Goal: Task Accomplishment & Management: Manage account settings

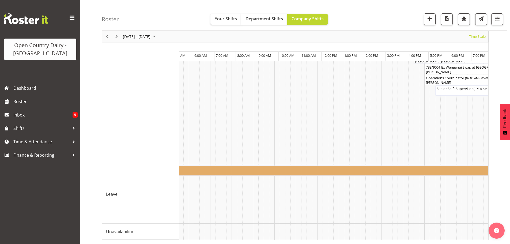
scroll to position [0, 2149]
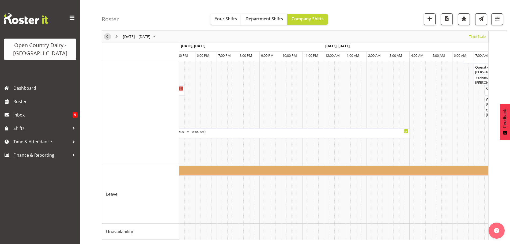
click at [105, 39] on span "Previous" at bounding box center [107, 36] width 6 height 7
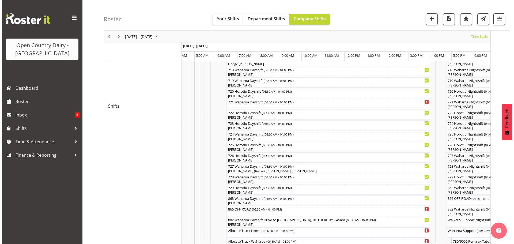
scroll to position [268, 0]
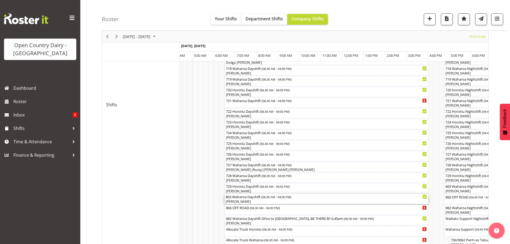
click at [237, 201] on div "[PERSON_NAME]" at bounding box center [326, 201] width 201 height 5
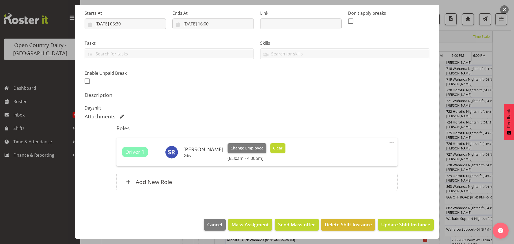
click at [273, 148] on span "Clear" at bounding box center [277, 148] width 9 height 6
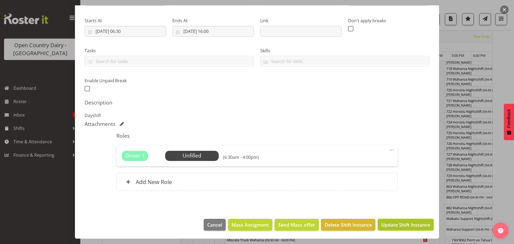
click at [383, 220] on button "Update Shift Instance" at bounding box center [405, 225] width 56 height 12
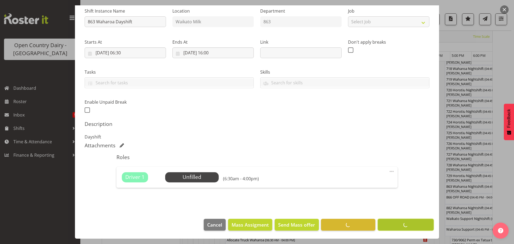
scroll to position [21, 0]
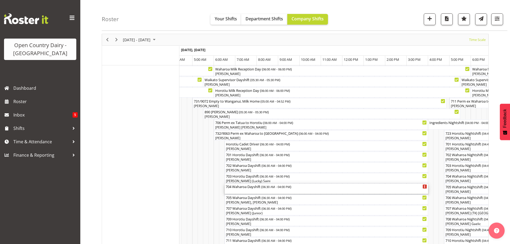
click at [263, 192] on div "704 Waharoa Dayshift ( 06:30 AM - 04:00 PM )" at bounding box center [326, 189] width 201 height 10
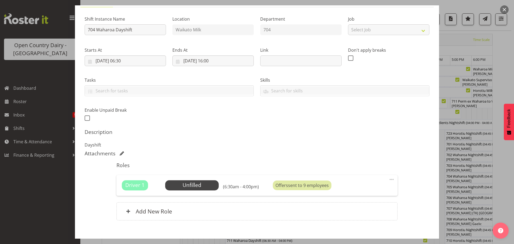
scroll to position [76, 0]
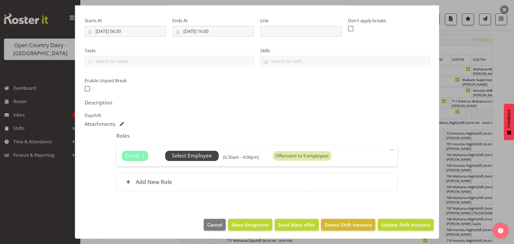
click at [196, 152] on span "Select Employee" at bounding box center [192, 156] width 40 height 8
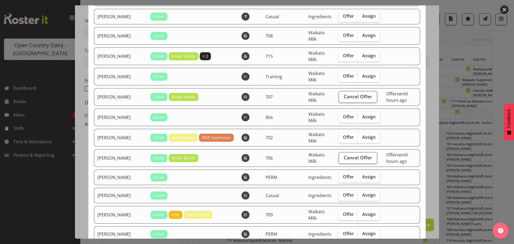
scroll to position [642, 0]
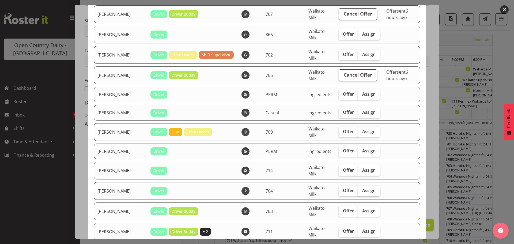
click at [362, 190] on span "Assign" at bounding box center [368, 190] width 13 height 5
click at [358, 190] on input "Assign" at bounding box center [359, 190] width 3 height 3
checkbox input "true"
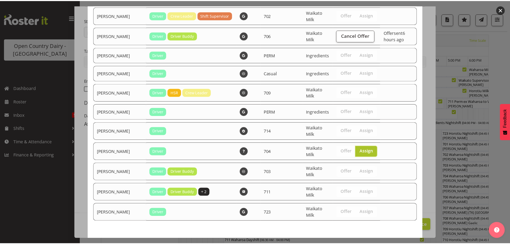
scroll to position [704, 0]
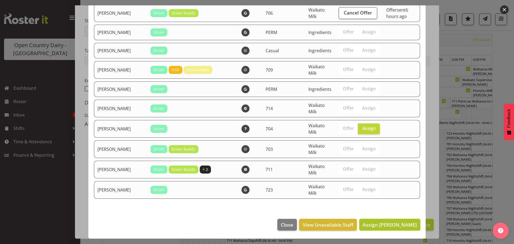
click at [392, 226] on span "Assign Stephen Rae" at bounding box center [390, 224] width 54 height 6
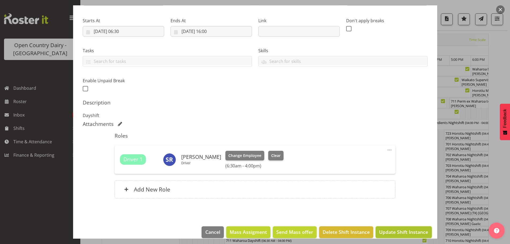
click at [387, 228] on button "Update Shift Instance" at bounding box center [403, 232] width 56 height 12
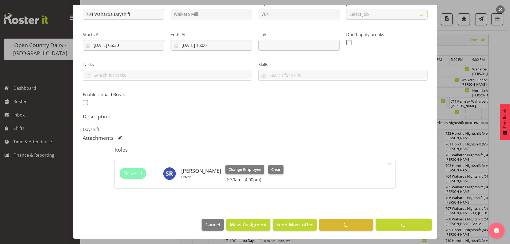
scroll to position [62, 0]
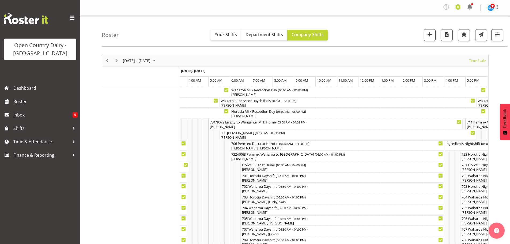
click at [458, 9] on span at bounding box center [457, 7] width 9 height 9
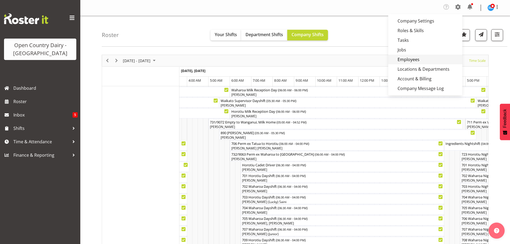
click at [411, 58] on link "Employees" at bounding box center [425, 60] width 74 height 10
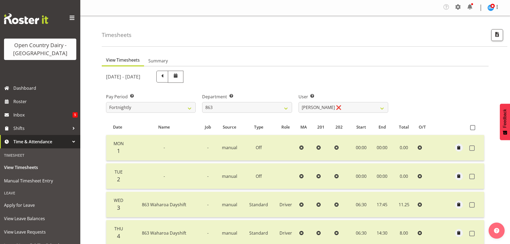
select select "880"
select select "11250"
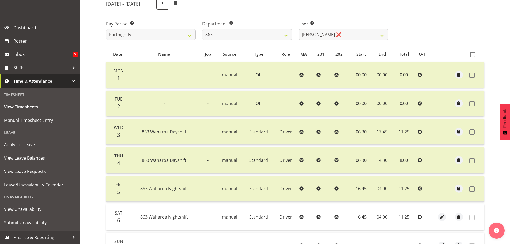
scroll to position [27, 0]
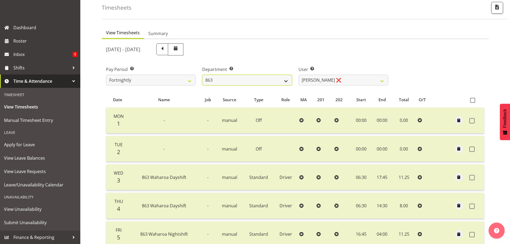
click at [226, 78] on select "701 702 703 704 705 706 707 708 709 710 711 712 713 714 715 716 717 718 719 720" at bounding box center [247, 80] width 90 height 11
select select "874"
click at [202, 75] on select "701 702 703 704 705 706 707 708 709 710 711 712 713 714 715 716 717 718 719 720" at bounding box center [247, 80] width 90 height 11
select select "8178"
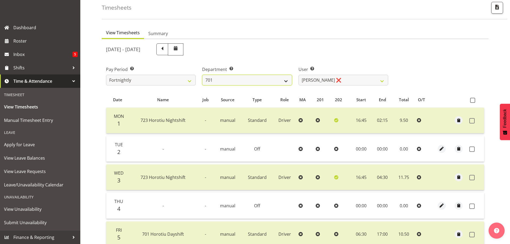
click at [255, 81] on select "701 702 703 704 705 706 707 708 709 710 711 712 713 714 715 716 717 718 719 720" at bounding box center [247, 80] width 90 height 11
select select "805"
click at [202, 75] on select "701 702 703 704 705 706 707 708 709 710 711 712 713 714 715 716 717 718 719 720" at bounding box center [247, 80] width 90 height 11
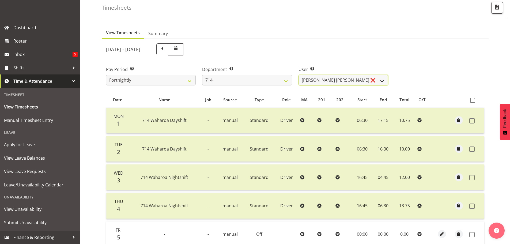
click at [334, 79] on select "Fraser Stephens ❌ Nev Brewster ❌ Stephen Parsons ❌ Tom Gaelic ❌" at bounding box center [343, 80] width 90 height 11
select select "10323"
click at [298, 75] on select "Fraser Stephens ❌ Nev Brewster ❌ Stephen Parsons ❌ Tom Gaelic ❌" at bounding box center [343, 80] width 90 height 11
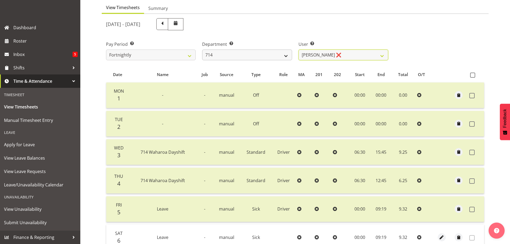
scroll to position [54, 0]
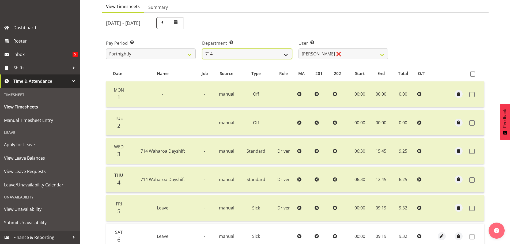
click at [253, 59] on select "701 702 703 704 705 706 707 708 709 710 711 712 713 714 715 716 717 718 719 720" at bounding box center [247, 53] width 90 height 11
select select "808"
click at [202, 48] on select "701 702 703 704 705 706 707 708 709 710 711 712 713 714 715 716 717 718 719 720" at bounding box center [247, 53] width 90 height 11
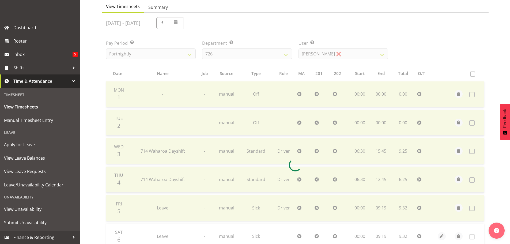
click at [316, 56] on div at bounding box center [295, 165] width 387 height 304
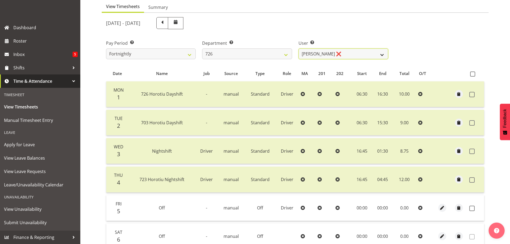
click at [314, 57] on select "Angela Burrill ❌ Bryan Leathart ❌ Harpreet Singh ❌ Kerry Young ❌" at bounding box center [343, 53] width 90 height 11
select select "9904"
click at [298, 48] on select "Angela Burrill ❌ Bryan Leathart ❌ Harpreet Singh ❌ Kerry Young ❌" at bounding box center [343, 53] width 90 height 11
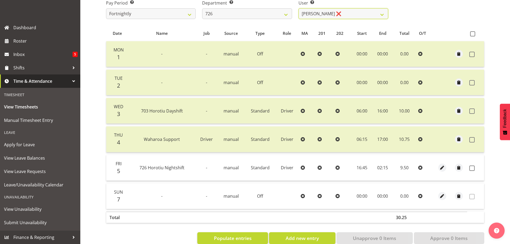
scroll to position [106, 0]
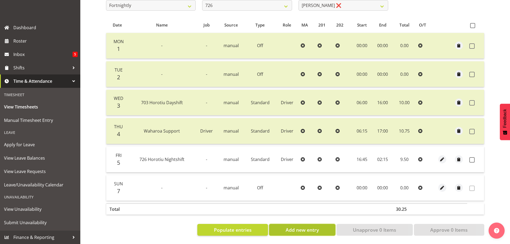
click at [310, 226] on span "Add new entry" at bounding box center [301, 229] width 33 height 7
select select
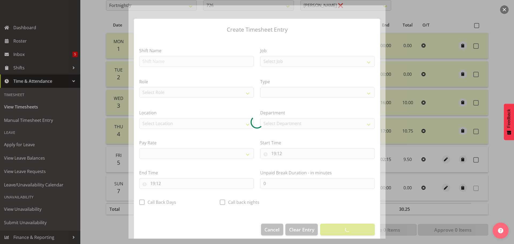
select select
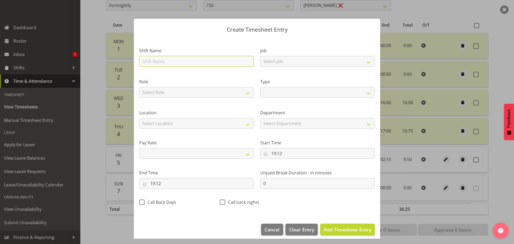
click at [231, 64] on input "text" at bounding box center [196, 61] width 115 height 11
type input "Leave"
select select
click at [334, 231] on span "Add Timesheet Entry" at bounding box center [347, 229] width 48 height 6
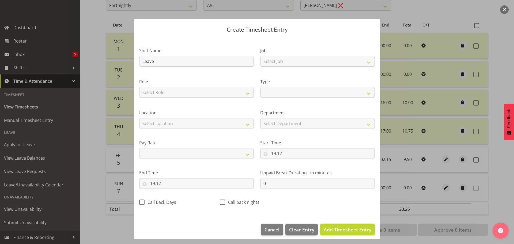
select select
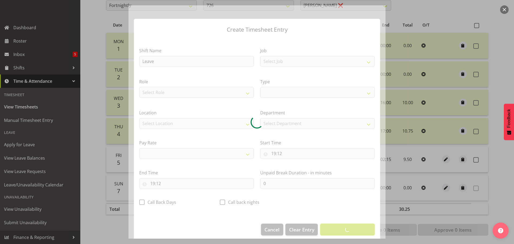
select select
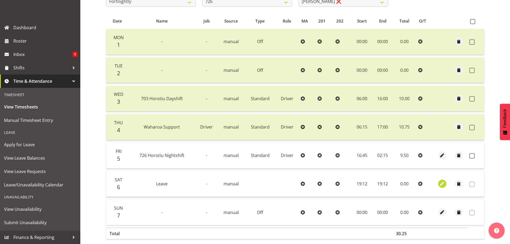
click at [442, 185] on span "button" at bounding box center [442, 184] width 6 height 6
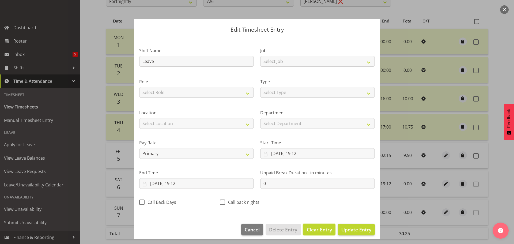
click at [325, 230] on span "Clear Entry" at bounding box center [319, 229] width 25 height 7
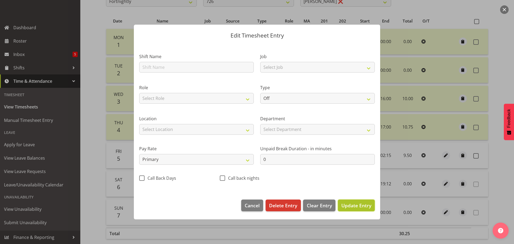
click at [356, 208] on span "Update Entry" at bounding box center [356, 205] width 30 height 7
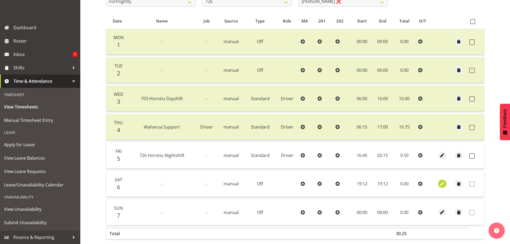
click at [441, 184] on span "button" at bounding box center [442, 184] width 6 height 6
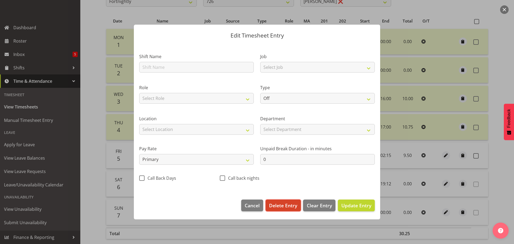
click at [281, 200] on button "Delete Entry" at bounding box center [282, 205] width 35 height 12
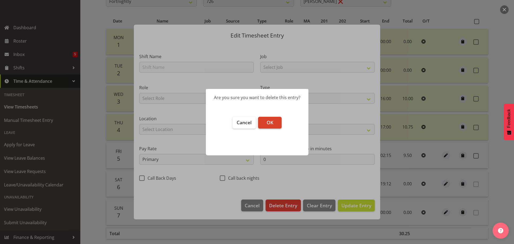
click at [274, 126] on button "OK" at bounding box center [270, 123] width 24 height 12
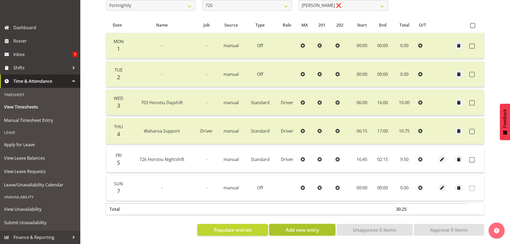
click at [301, 227] on span "Add new entry" at bounding box center [301, 229] width 33 height 7
select select
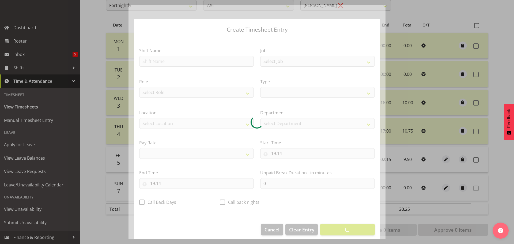
select select
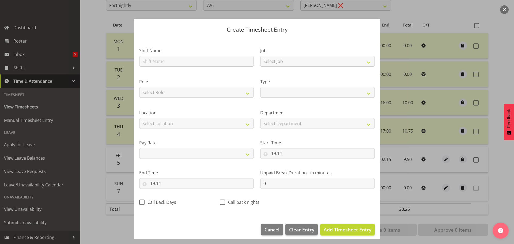
click at [176, 58] on section "Shift Name Job Select Job Driver Driver supervisor Support Role Select Role Dri…" at bounding box center [257, 128] width 246 height 180
drag, startPoint x: 176, startPoint y: 62, endPoint x: 175, endPoint y: 66, distance: 4.9
click at [176, 62] on input "text" at bounding box center [196, 61] width 115 height 11
type input "Leave"
select select
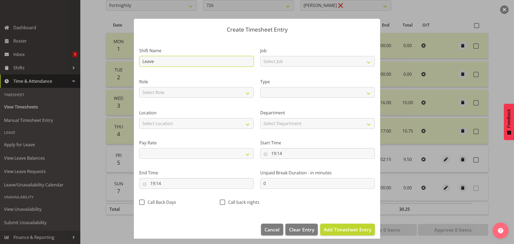
select select
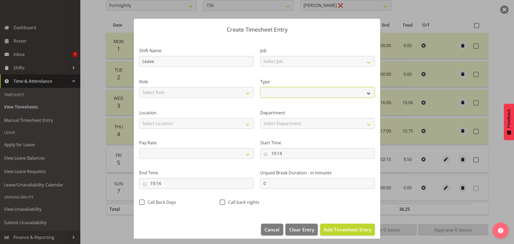
click at [277, 90] on select "Off Standard Public Holiday Public Holiday (Worked) Day In Lieu Annual Leave Si…" at bounding box center [317, 92] width 115 height 11
select select "Sick"
click at [260, 87] on select "Off Standard Public Holiday Public Holiday (Worked) Day In Lieu Annual Leave Si…" at bounding box center [317, 92] width 115 height 11
select select
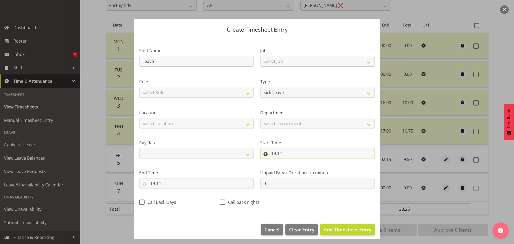
click at [275, 154] on input "19:14" at bounding box center [317, 153] width 115 height 11
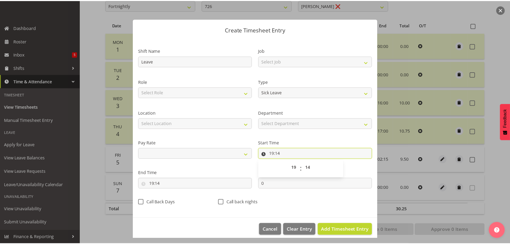
scroll to position [5, 0]
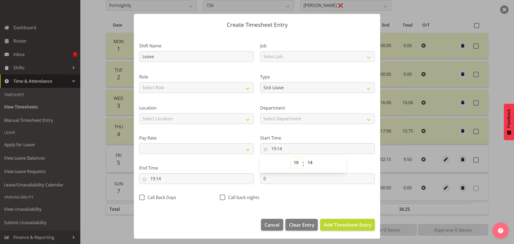
click at [295, 161] on select "00 01 02 03 04 05 06 07 08 09 10 11 12 13 14 15 16 17 18 19 20 21 22 23" at bounding box center [297, 162] width 12 height 11
select select "0"
click at [291, 157] on select "00 01 02 03 04 05 06 07 08 09 10 11 12 13 14 15 16 17 18 19 20 21 22 23" at bounding box center [297, 162] width 12 height 11
select select
type input "00:14"
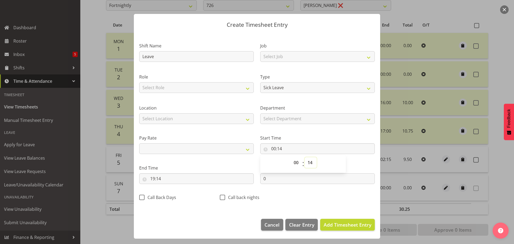
click at [305, 163] on select "00 01 02 03 04 05 06 07 08 09 10 11 12 13 14 15 16 17 18 19 20 21 22 23 24 25 2…" at bounding box center [310, 162] width 12 height 11
select select "0"
click at [304, 157] on select "00 01 02 03 04 05 06 07 08 09 10 11 12 13 14 15 16 17 18 19 20 21 22 23 24 25 2…" at bounding box center [310, 162] width 12 height 11
select select
type input "00:00"
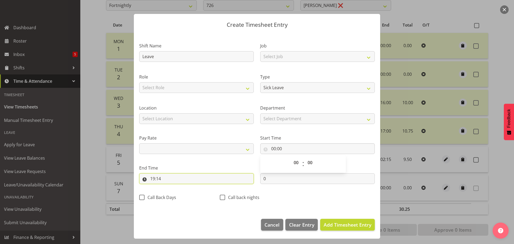
click at [156, 176] on input "19:14" at bounding box center [196, 178] width 115 height 11
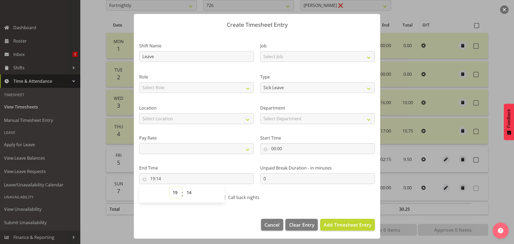
click at [176, 192] on select "00 01 02 03 04 05 06 07 08 09 10 11 12 13 14 15 16 17 18 19 20 21 22 23" at bounding box center [176, 192] width 12 height 11
select select "9"
click at [170, 187] on select "00 01 02 03 04 05 06 07 08 09 10 11 12 13 14 15 16 17 18 19 20 21 22 23" at bounding box center [176, 192] width 12 height 11
select select
type input "09:14"
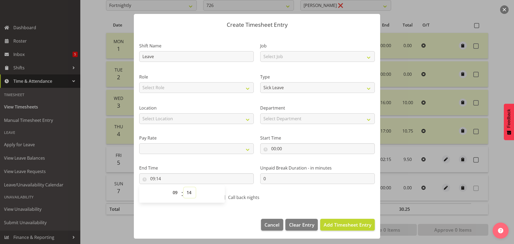
click at [189, 192] on select "00 01 02 03 04 05 06 07 08 09 10 11 12 13 14 15 16 17 18 19 20 21 22 23 24 25 2…" at bounding box center [190, 192] width 12 height 11
select select "7"
click at [184, 187] on select "00 01 02 03 04 05 06 07 08 09 10 11 12 13 14 15 16 17 18 19 20 21 22 23 24 25 2…" at bounding box center [190, 192] width 12 height 11
select select
type input "09:07"
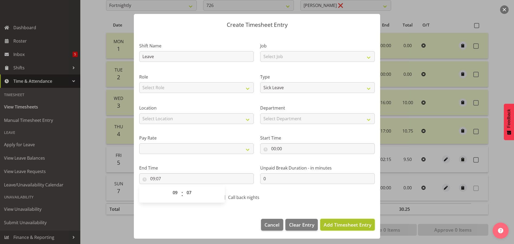
click at [335, 222] on span "Add Timesheet Entry" at bounding box center [347, 224] width 48 height 6
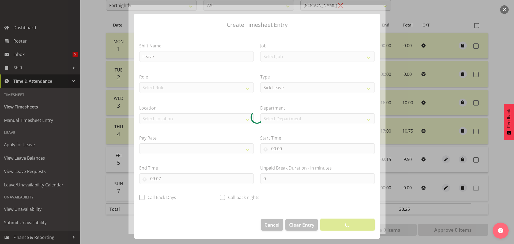
select select
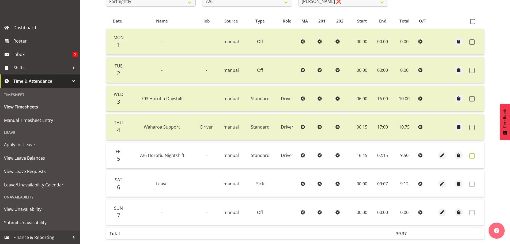
click at [472, 156] on span at bounding box center [471, 155] width 5 height 5
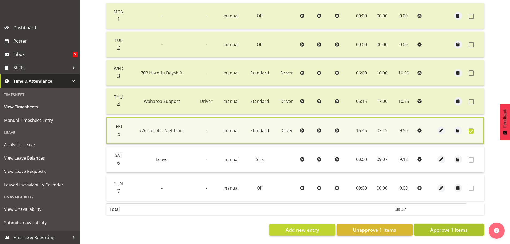
click at [441, 226] on span "Approve 1 Items" at bounding box center [448, 229] width 37 height 7
checkbox input "false"
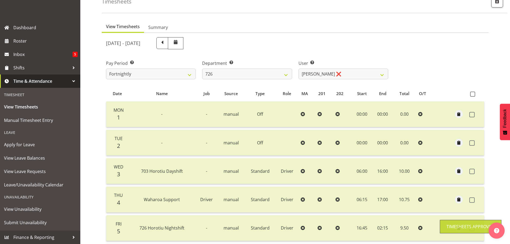
scroll to position [0, 0]
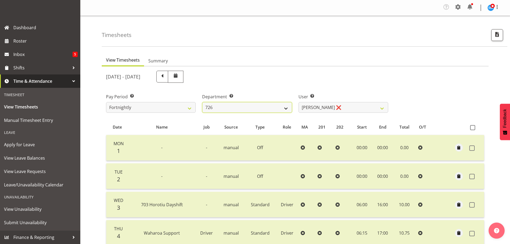
click at [220, 109] on select "701 702 703 704 705 706 707 708 709 710 711 712 713 714 715 716 717 718 719 720" at bounding box center [247, 107] width 90 height 11
select select "727"
click at [202, 102] on select "701 702 703 704 705 706 707 708 709 710 711 712 713 714 715 716 717 718 719 720" at bounding box center [247, 107] width 90 height 11
select select "8385"
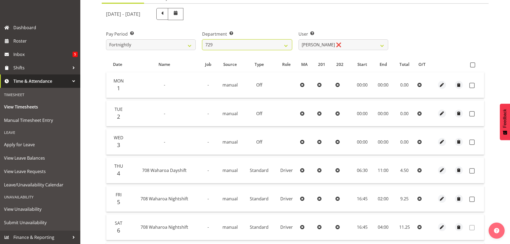
scroll to position [54, 0]
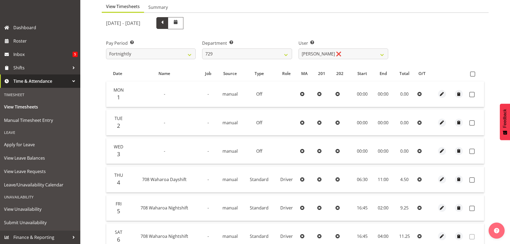
click at [166, 22] on span at bounding box center [162, 22] width 7 height 7
select select
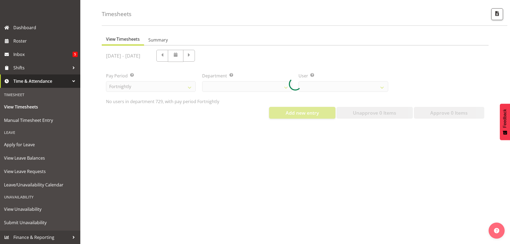
select select "727"
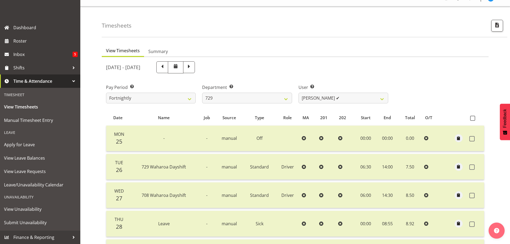
scroll to position [0, 0]
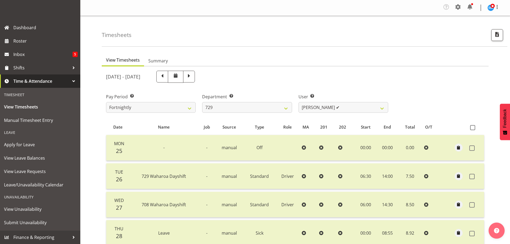
drag, startPoint x: 225, startPoint y: 74, endPoint x: 234, endPoint y: 77, distance: 9.4
click at [192, 74] on span at bounding box center [188, 76] width 7 height 7
select select
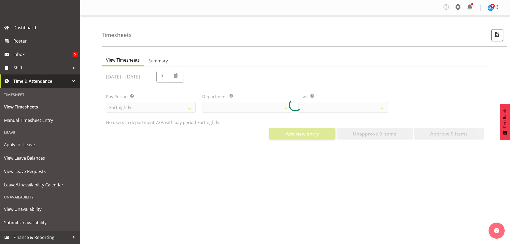
select select "727"
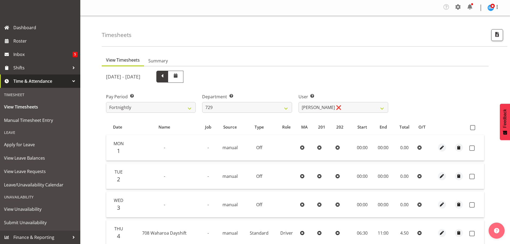
click at [166, 77] on span at bounding box center [162, 76] width 7 height 7
select select
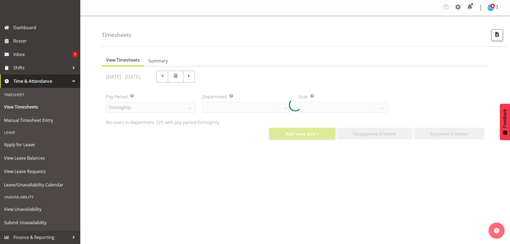
select select "727"
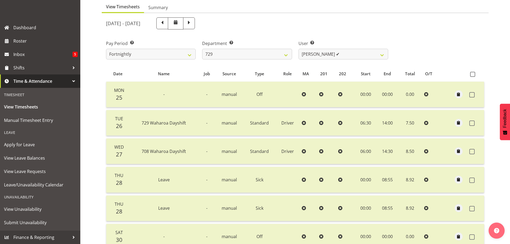
scroll to position [54, 0]
click at [192, 24] on span at bounding box center [188, 22] width 7 height 7
select select
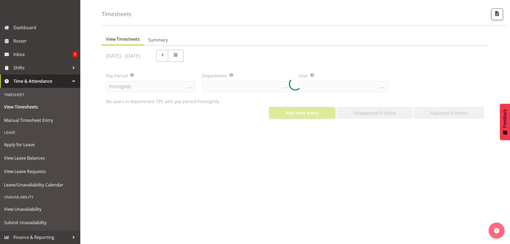
select select "727"
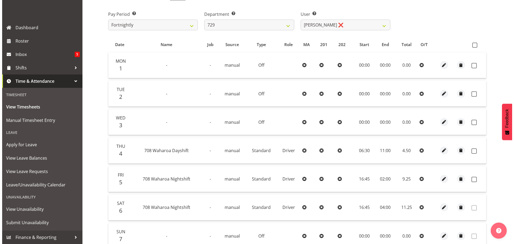
scroll to position [80, 0]
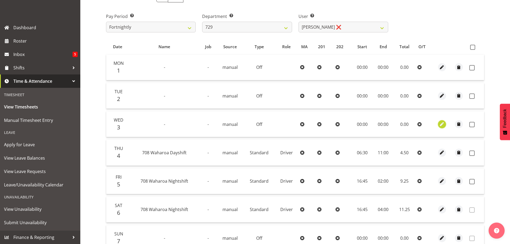
click at [439, 124] on span "button" at bounding box center [441, 124] width 6 height 6
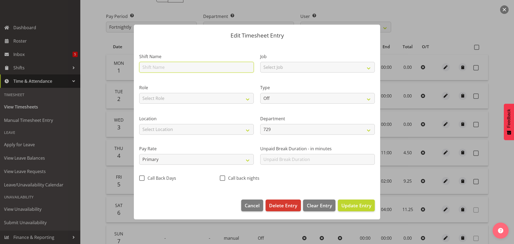
click at [170, 67] on input "text" at bounding box center [196, 67] width 115 height 11
type input "Leave"
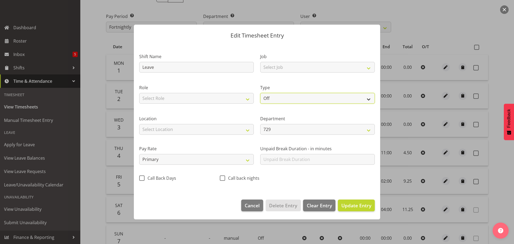
click at [267, 99] on select "Off Standard Public Holiday Public Holiday (Worked) Day In Lieu Annual Leave Si…" at bounding box center [317, 98] width 115 height 11
select select "Sick"
click at [260, 93] on select "Off Standard Public Holiday Public Holiday (Worked) Day In Lieu Annual Leave Si…" at bounding box center [317, 98] width 115 height 11
select select "8"
select select "2025"
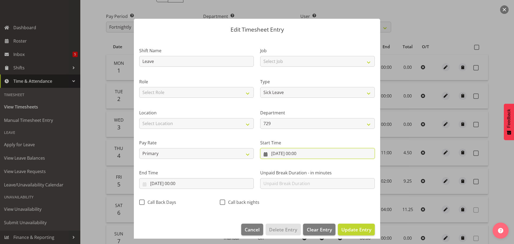
click at [272, 155] on input "03/09/2025, 00:00" at bounding box center [317, 153] width 115 height 11
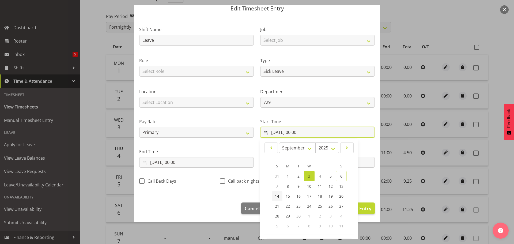
scroll to position [43, 0]
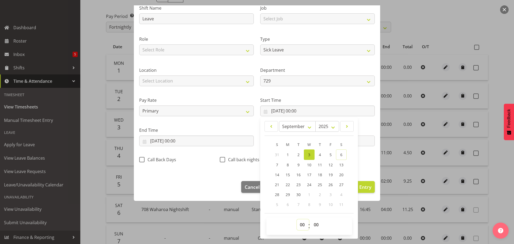
click at [300, 224] on select "00 01 02 03 04 05 06 07 08 09 10 11 12 13 14 15 16 17 18 19 20 21 22 23" at bounding box center [303, 224] width 12 height 11
click at [174, 142] on input "03/09/2025, 00:00" at bounding box center [196, 140] width 115 height 11
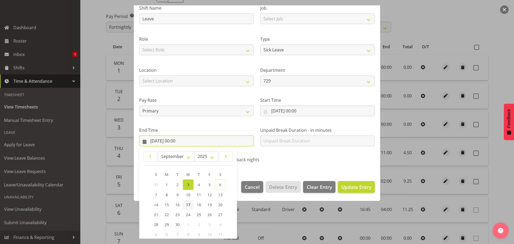
scroll to position [73, 0]
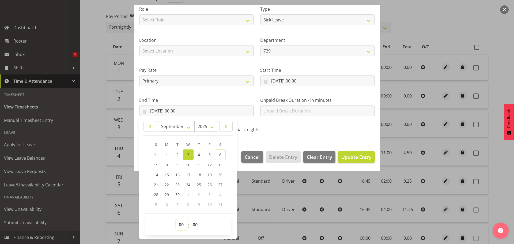
click at [180, 222] on select "00 01 02 03 04 05 06 07 08 09 10 11 12 13 14 15 16 17 18 19 20 21 22 23" at bounding box center [182, 224] width 12 height 11
select select "8"
click at [176, 219] on select "00 01 02 03 04 05 06 07 08 09 10 11 12 13 14 15 16 17 18 19 20 21 22 23" at bounding box center [182, 224] width 12 height 11
type input "03/09/2025, 08:00"
click at [196, 222] on select "00 01 02 03 04 05 06 07 08 09 10 11 12 13 14 15 16 17 18 19 20 21 22 23 24 25 2…" at bounding box center [196, 224] width 12 height 11
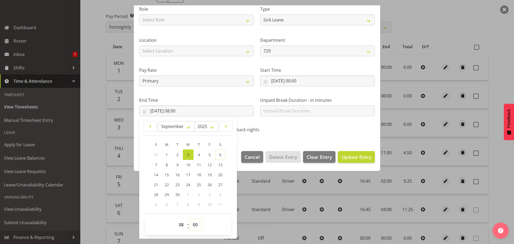
select select "55"
click at [190, 219] on select "00 01 02 03 04 05 06 07 08 09 10 11 12 13 14 15 16 17 18 19 20 21 22 23 24 25 2…" at bounding box center [196, 224] width 12 height 11
type input "03/09/2025, 08:55"
click at [349, 156] on span "Update Entry" at bounding box center [356, 157] width 30 height 6
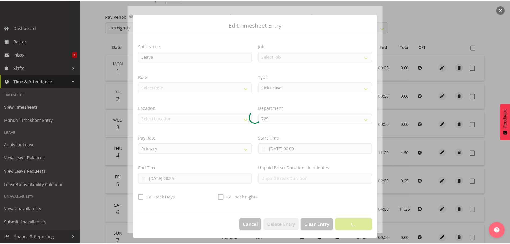
scroll to position [5, 0]
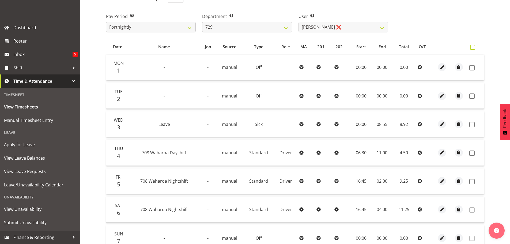
click at [472, 48] on span at bounding box center [472, 47] width 5 height 5
click at [472, 48] on input "checkbox" at bounding box center [471, 46] width 3 height 3
checkbox input "true"
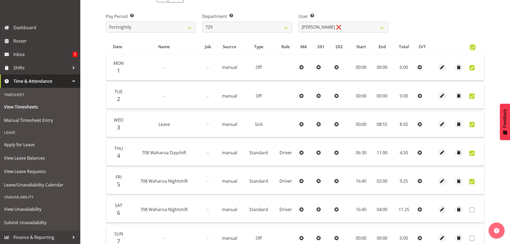
checkbox input "true"
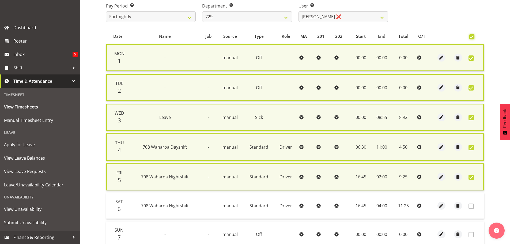
scroll to position [141, 0]
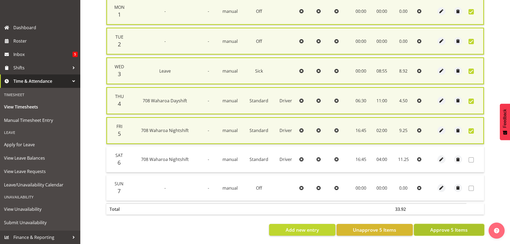
click at [452, 226] on span "Approve 5 Items" at bounding box center [448, 229] width 37 height 7
checkbox input "false"
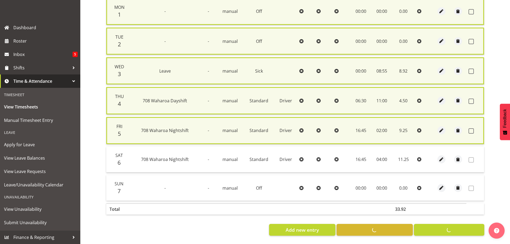
checkbox input "false"
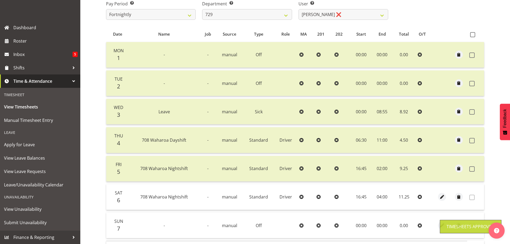
scroll to position [1, 0]
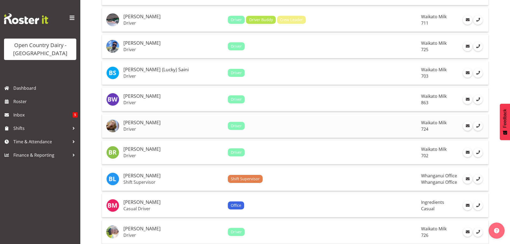
scroll to position [348, 0]
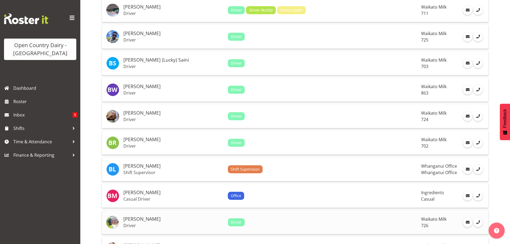
click at [142, 218] on h5 "[PERSON_NAME]" at bounding box center [173, 218] width 100 height 5
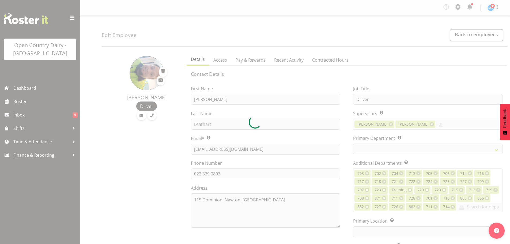
select select "TimelineWeek"
select select
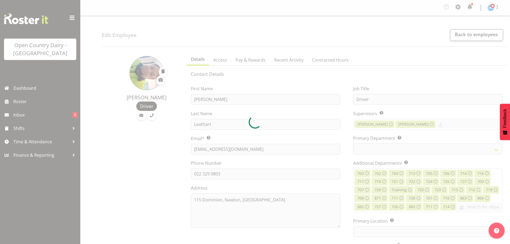
select select
select select "1054"
select select "808"
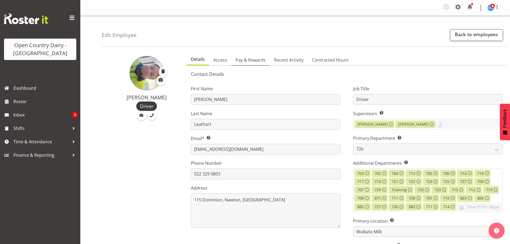
click at [249, 59] on span "Pay & Rewards" at bounding box center [250, 60] width 30 height 6
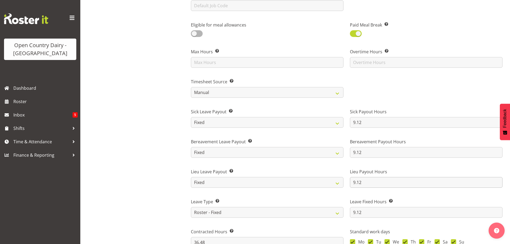
scroll to position [321, 0]
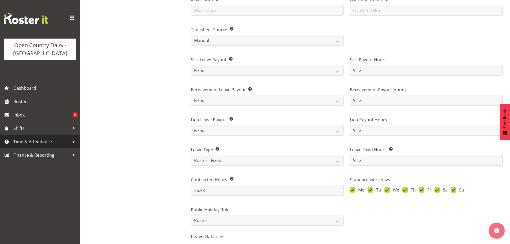
click at [25, 138] on span "Time & Attendance" at bounding box center [41, 142] width 56 height 8
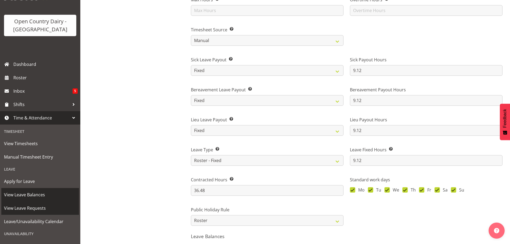
scroll to position [54, 0]
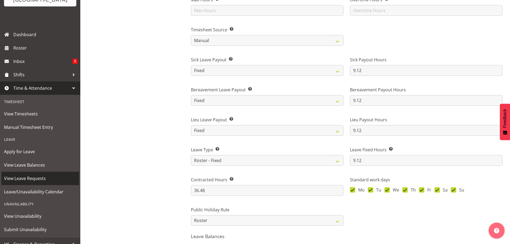
click at [35, 177] on span "View Leave Requests" at bounding box center [40, 178] width 72 height 8
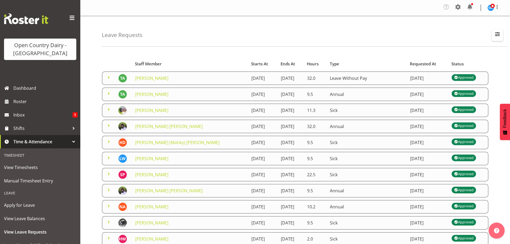
click at [497, 33] on span "button" at bounding box center [497, 33] width 7 height 7
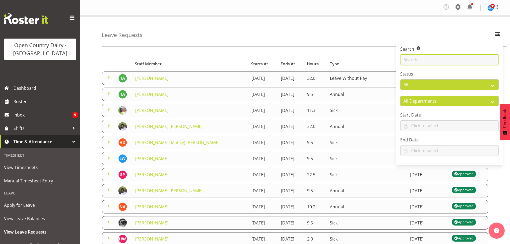
click at [432, 58] on input "text" at bounding box center [449, 59] width 98 height 11
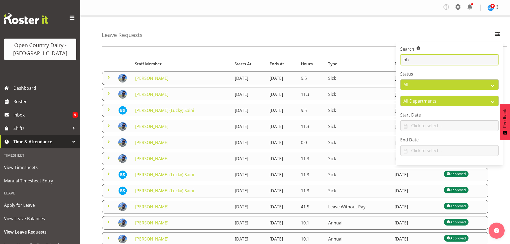
type input "b"
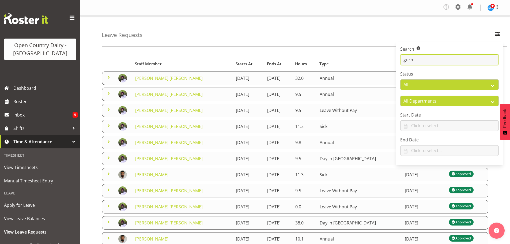
type input "gurp"
click at [280, 46] on div "Leave Requests Search Search for a particular employee gurp Status All Approved…" at bounding box center [304, 31] width 405 height 31
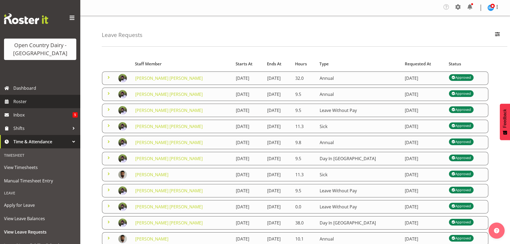
click at [21, 103] on span "Roster" at bounding box center [45, 101] width 64 height 8
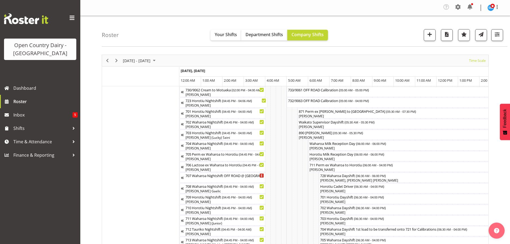
scroll to position [0, 2568]
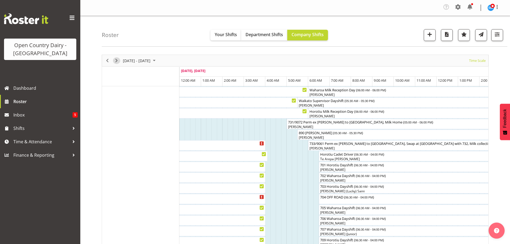
click at [119, 59] on span "Next" at bounding box center [116, 60] width 6 height 7
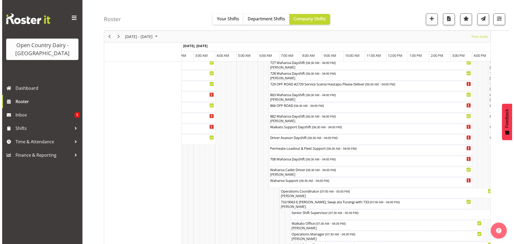
scroll to position [375, 0]
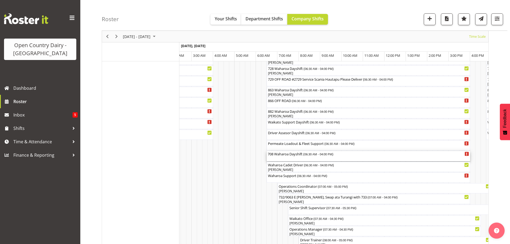
click at [281, 157] on div "708 Waharoa Dayshift ( 06:30 AM - 04:00 PM )" at bounding box center [368, 156] width 201 height 10
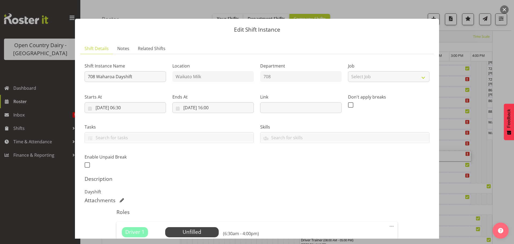
scroll to position [76, 0]
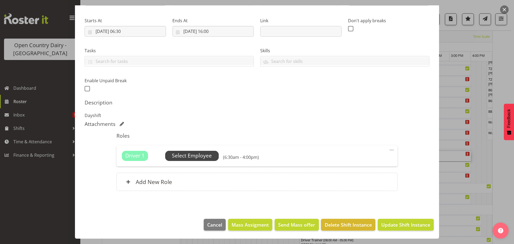
click at [199, 153] on span "Select Employee" at bounding box center [192, 156] width 40 height 8
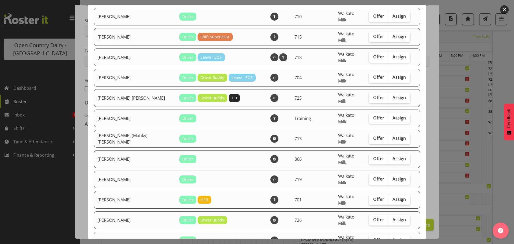
scroll to position [428, 0]
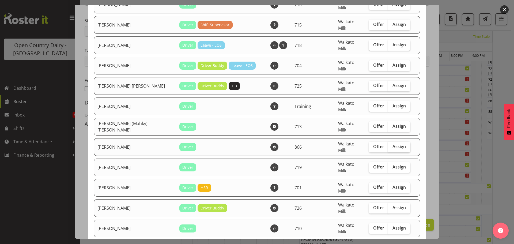
click at [392, 144] on span "Assign" at bounding box center [398, 146] width 13 height 5
click at [388, 145] on input "Assign" at bounding box center [389, 146] width 3 height 3
checkbox input "true"
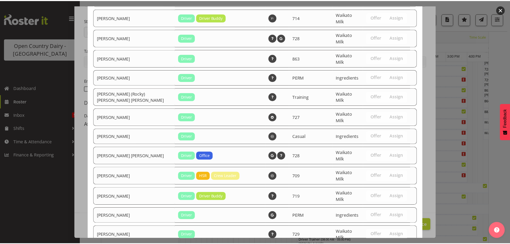
scroll to position [1005, 0]
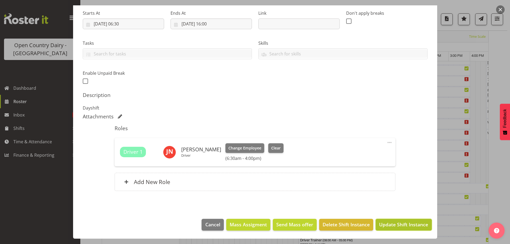
click at [399, 225] on span "Update Shift Instance" at bounding box center [403, 224] width 49 height 7
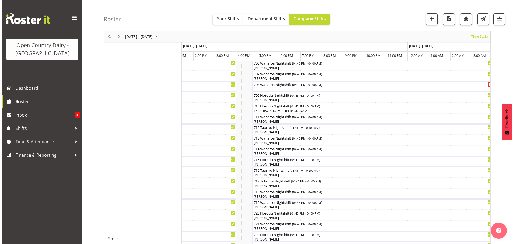
scroll to position [107, 0]
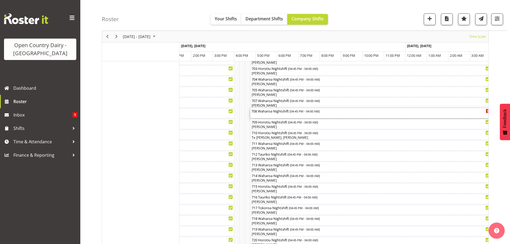
click at [294, 116] on div "708 Waharoa Nightshift ( 04:45 PM - 04:00 AM )" at bounding box center [370, 113] width 239 height 10
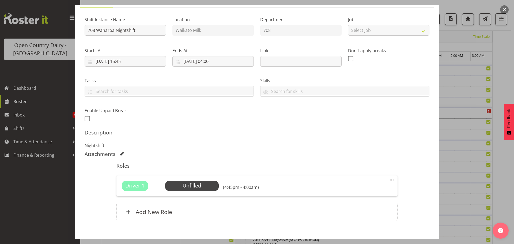
scroll to position [76, 0]
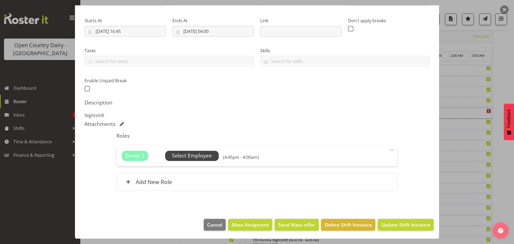
click at [207, 157] on span "Select Employee" at bounding box center [192, 156] width 40 height 8
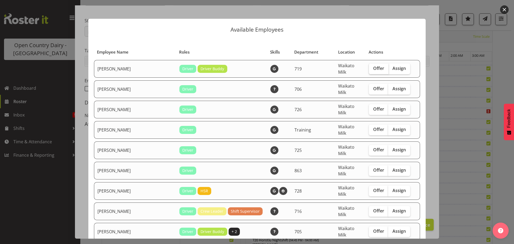
click at [373, 66] on span "Offer" at bounding box center [378, 68] width 11 height 5
click at [371, 67] on input "Offer" at bounding box center [370, 68] width 3 height 3
checkbox input "true"
click at [373, 147] on span "Offer" at bounding box center [378, 149] width 11 height 5
click at [369, 148] on input "Offer" at bounding box center [370, 149] width 3 height 3
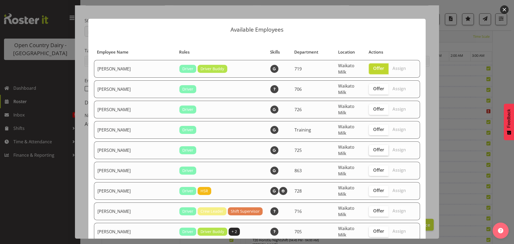
checkbox input "true"
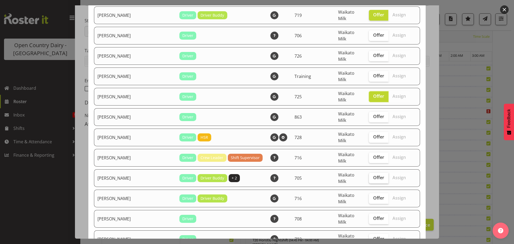
scroll to position [80, 0]
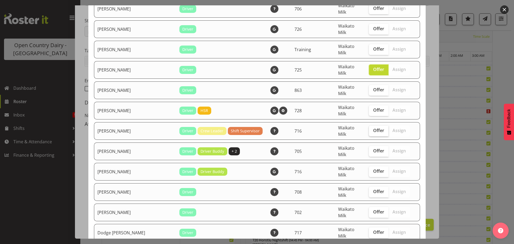
click at [369, 125] on label "Offer" at bounding box center [379, 130] width 20 height 11
click at [369, 129] on input "Offer" at bounding box center [370, 130] width 3 height 3
checkbox input "true"
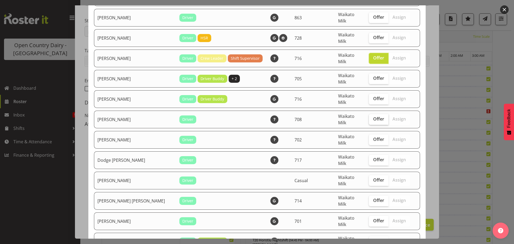
scroll to position [161, 0]
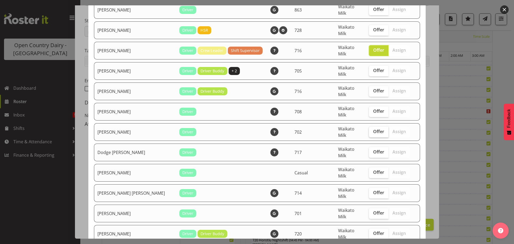
click at [369, 127] on label "Offer" at bounding box center [379, 132] width 20 height 11
click at [369, 130] on input "Offer" at bounding box center [370, 131] width 3 height 3
checkbox input "true"
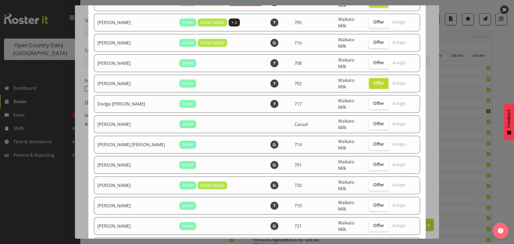
scroll to position [214, 0]
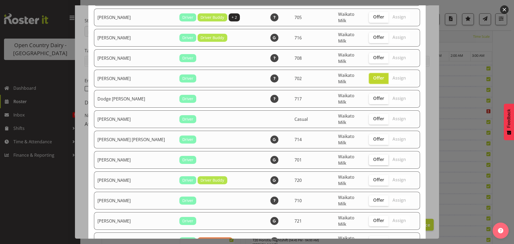
click at [373, 157] on span "Offer" at bounding box center [378, 159] width 11 height 5
click at [369, 158] on input "Offer" at bounding box center [370, 159] width 3 height 3
checkbox input "true"
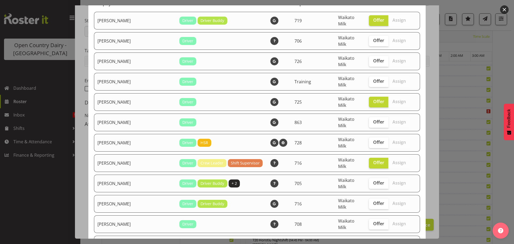
scroll to position [0, 0]
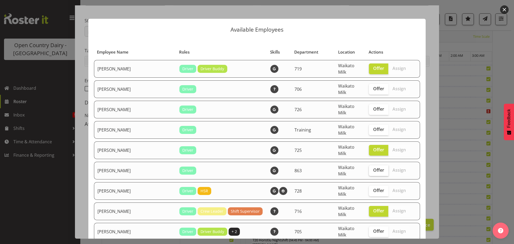
click at [373, 167] on span "Offer" at bounding box center [378, 169] width 11 height 5
click at [369, 168] on input "Offer" at bounding box center [370, 169] width 3 height 3
checkbox input "true"
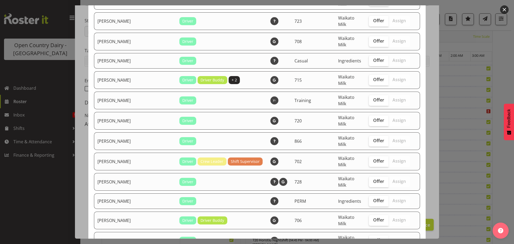
scroll to position [642, 0]
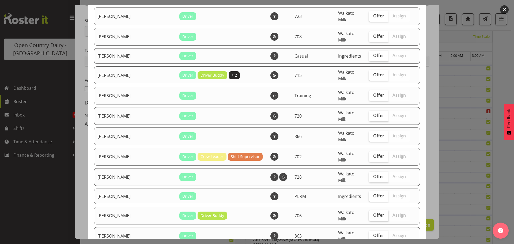
click at [372, 210] on label "Offer" at bounding box center [379, 215] width 20 height 11
click at [372, 213] on input "Offer" at bounding box center [370, 214] width 3 height 3
checkbox input "true"
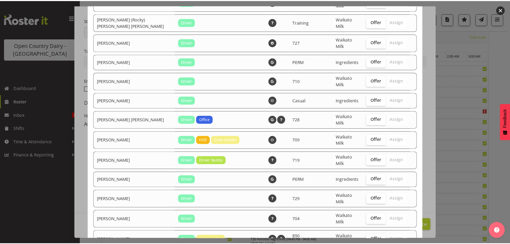
scroll to position [877, 0]
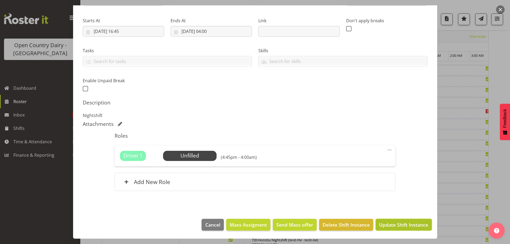
click at [407, 226] on span "Update Shift Instance" at bounding box center [403, 224] width 49 height 7
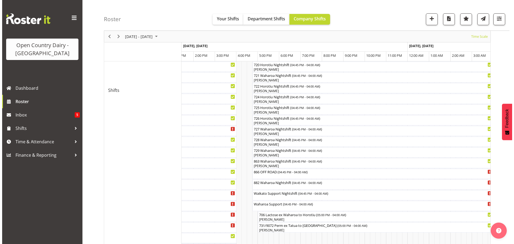
scroll to position [288, 0]
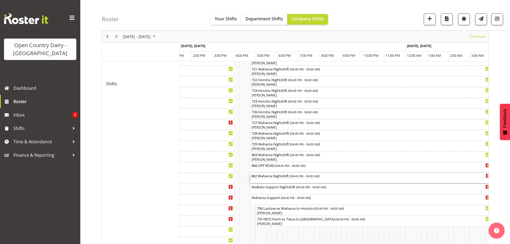
click at [262, 178] on div "882 Waharoa Nightshift ( 04:45 PM - 04:00 AM )" at bounding box center [370, 178] width 239 height 10
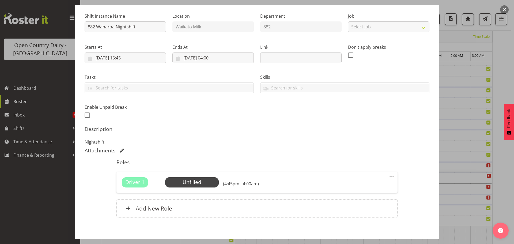
scroll to position [76, 0]
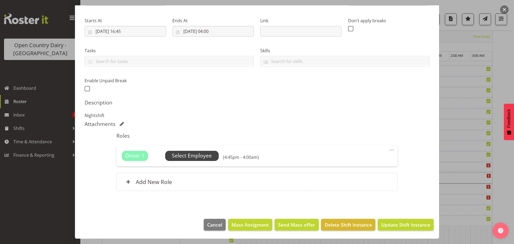
click at [206, 151] on span "Select Employee" at bounding box center [192, 156] width 54 height 10
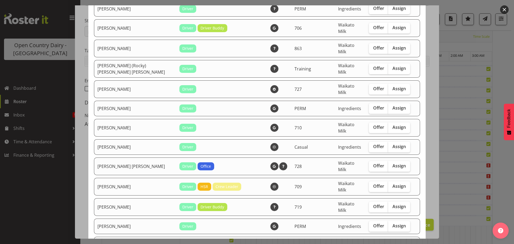
scroll to position [824, 0]
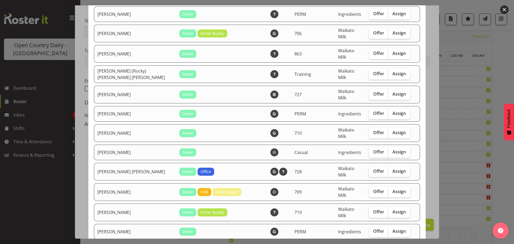
checkbox input "true"
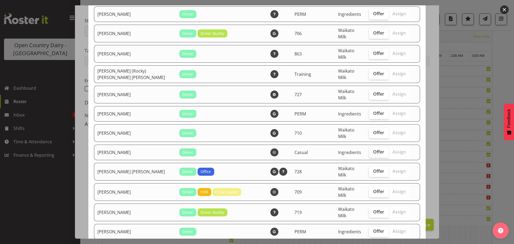
checkbox input "true"
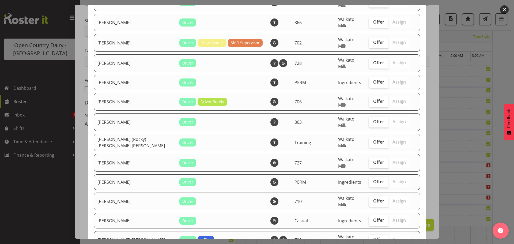
scroll to position [744, 0]
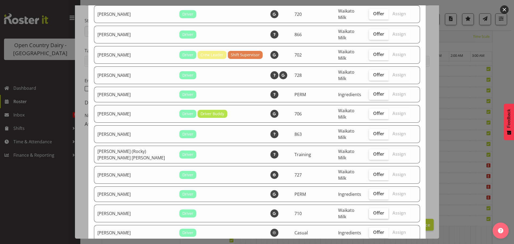
click at [373, 210] on span "Offer" at bounding box center [378, 212] width 11 height 5
click at [369, 211] on input "Offer" at bounding box center [370, 212] width 3 height 3
checkbox input "true"
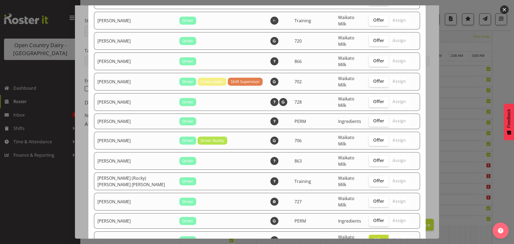
scroll to position [690, 0]
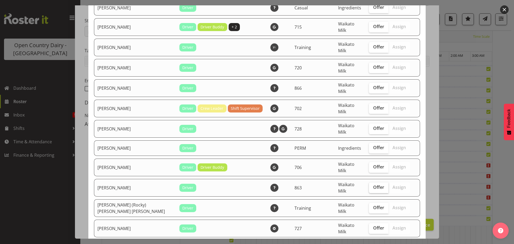
click at [373, 184] on span "Offer" at bounding box center [378, 186] width 11 height 5
click at [369, 185] on input "Offer" at bounding box center [370, 186] width 3 height 3
checkbox input "true"
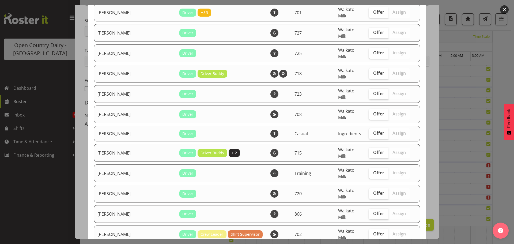
scroll to position [556, 0]
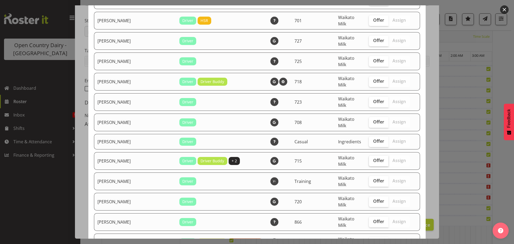
click at [373, 158] on span "Offer" at bounding box center [378, 160] width 11 height 5
click at [369, 159] on input "Offer" at bounding box center [370, 160] width 3 height 3
checkbox input "true"
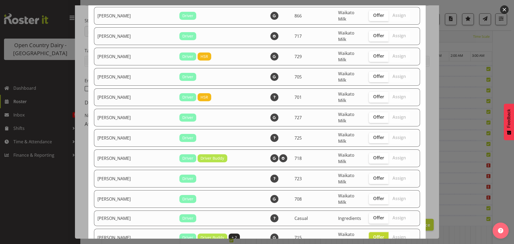
scroll to position [476, 0]
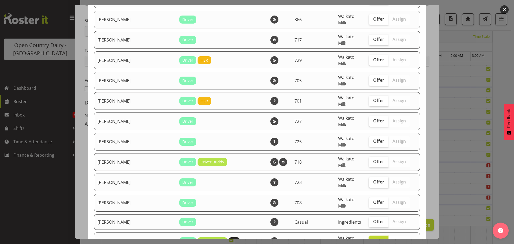
click at [373, 179] on span "Offer" at bounding box center [378, 181] width 11 height 5
click at [370, 180] on input "Offer" at bounding box center [370, 181] width 3 height 3
checkbox input "true"
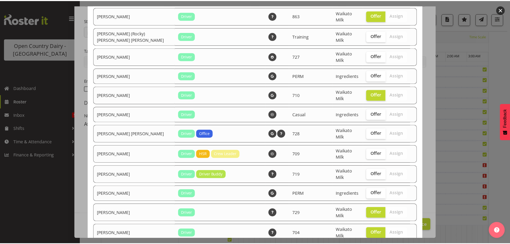
scroll to position [877, 0]
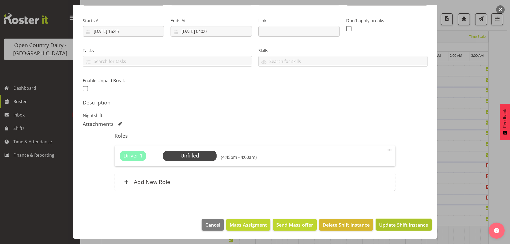
click at [409, 220] on button "Update Shift Instance" at bounding box center [403, 225] width 56 height 12
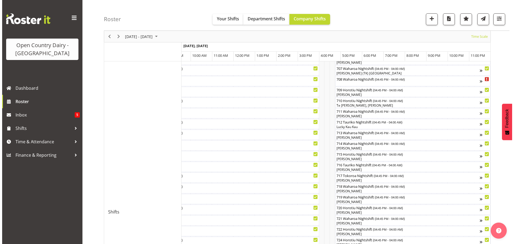
scroll to position [80, 0]
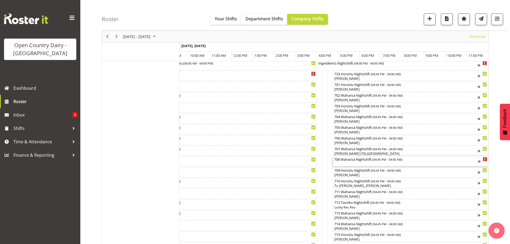
click at [343, 161] on div "708 Waharoa Nightshift ( 04:45 PM - 04:00 AM )" at bounding box center [406, 158] width 144 height 5
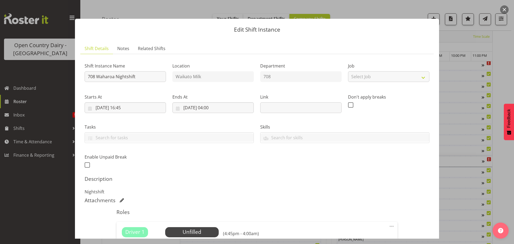
scroll to position [76, 0]
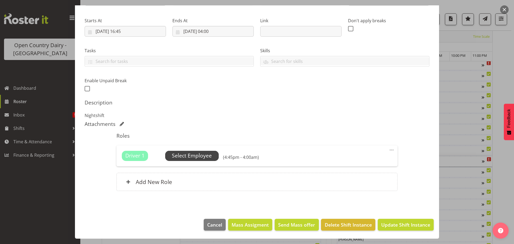
click at [201, 158] on span "Select Employee" at bounding box center [192, 156] width 40 height 8
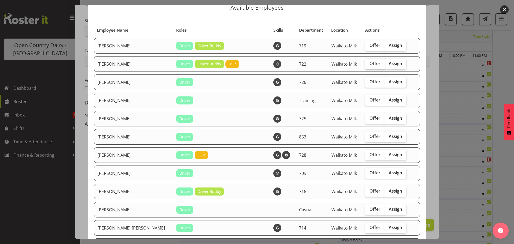
scroll to position [54, 0]
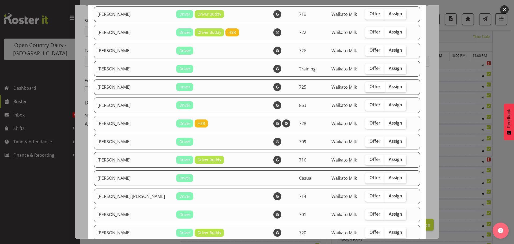
click at [369, 87] on span "Offer" at bounding box center [374, 86] width 11 height 5
click at [368, 87] on input "Offer" at bounding box center [366, 86] width 3 height 3
checkbox input "true"
click at [369, 104] on span "Offer" at bounding box center [374, 104] width 11 height 5
click at [368, 104] on input "Offer" at bounding box center [366, 104] width 3 height 3
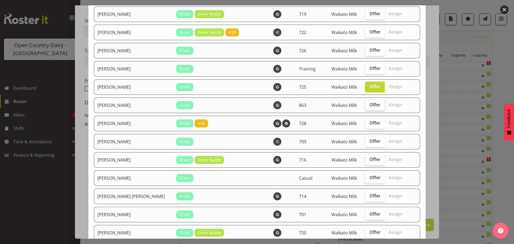
checkbox input "true"
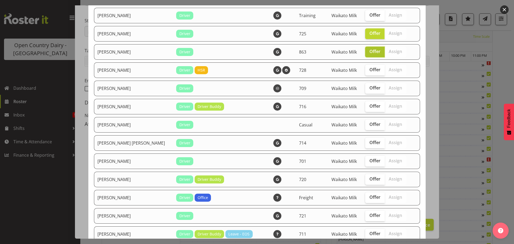
scroll to position [107, 0]
click at [369, 107] on span "Offer" at bounding box center [374, 105] width 11 height 5
click at [368, 107] on input "Offer" at bounding box center [366, 105] width 3 height 3
checkbox input "true"
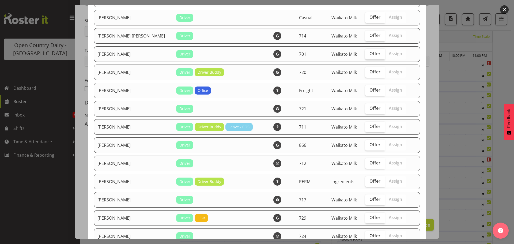
scroll to position [214, 0]
click at [369, 107] on span "Offer" at bounding box center [374, 107] width 11 height 5
click at [368, 107] on input "Offer" at bounding box center [366, 107] width 3 height 3
checkbox input "true"
click at [369, 143] on span "Offer" at bounding box center [374, 144] width 11 height 5
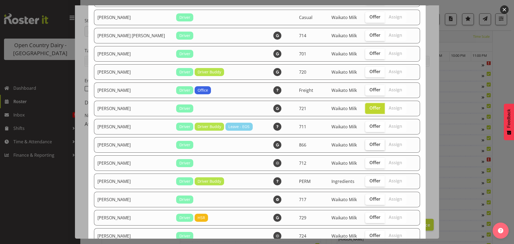
click at [368, 143] on input "Offer" at bounding box center [366, 144] width 3 height 3
checkbox input "true"
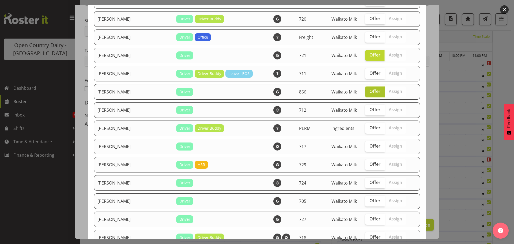
scroll to position [268, 0]
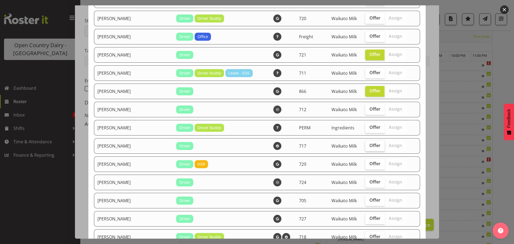
click at [369, 143] on span "Offer" at bounding box center [374, 145] width 11 height 5
click at [368, 144] on input "Offer" at bounding box center [366, 145] width 3 height 3
checkbox input "true"
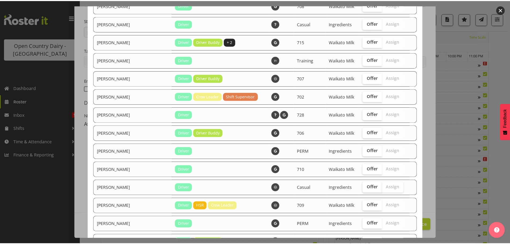
scroll to position [623, 0]
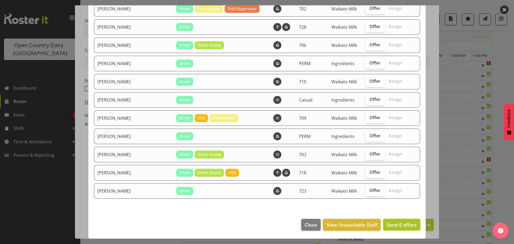
click at [403, 225] on span "Send 6 offers" at bounding box center [401, 224] width 30 height 6
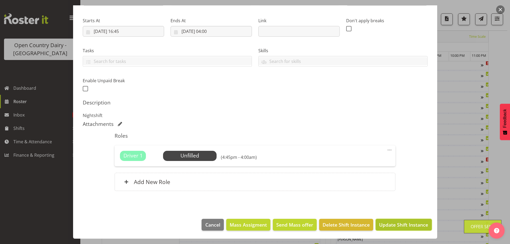
click at [401, 223] on span "Update Shift Instance" at bounding box center [403, 224] width 49 height 7
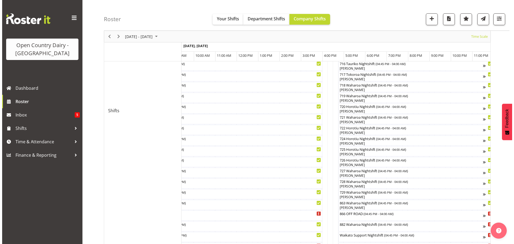
scroll to position [288, 0]
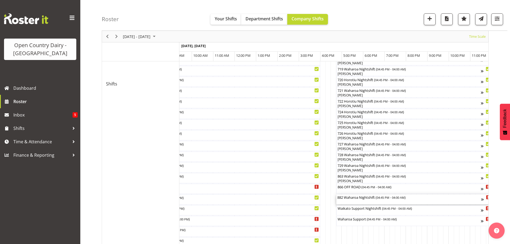
click at [353, 199] on div "882 Waharoa Nightshift ( 04:45 PM - 04:00 AM )" at bounding box center [409, 196] width 144 height 5
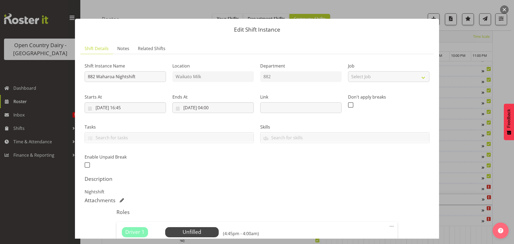
scroll to position [76, 0]
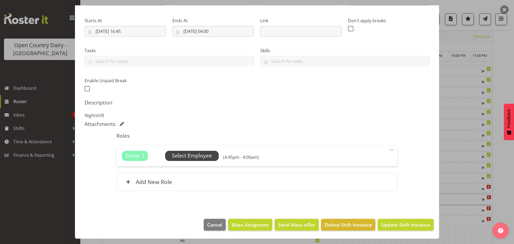
click at [201, 157] on span "Select Employee" at bounding box center [192, 156] width 40 height 8
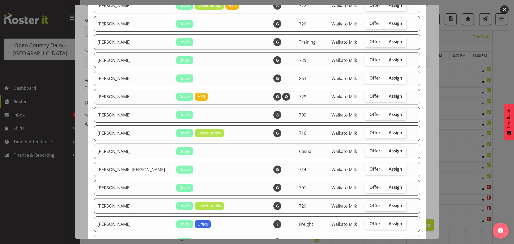
scroll to position [0, 0]
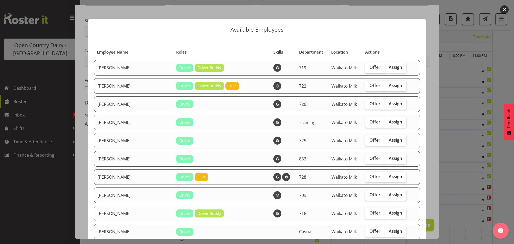
click at [368, 71] on label "Offer" at bounding box center [375, 67] width 20 height 11
click at [368, 69] on input "Offer" at bounding box center [366, 67] width 3 height 3
checkbox input "true"
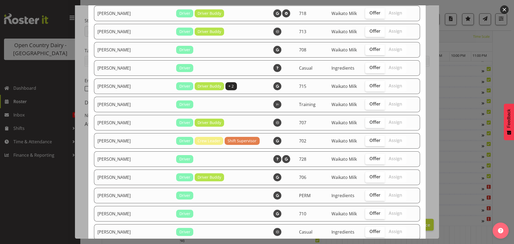
scroll to position [489, 0]
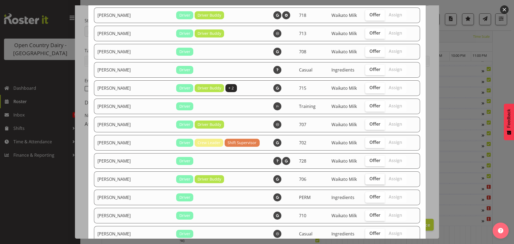
click at [369, 176] on span "Offer" at bounding box center [374, 178] width 11 height 5
click at [368, 177] on input "Offer" at bounding box center [366, 178] width 3 height 3
checkbox input "true"
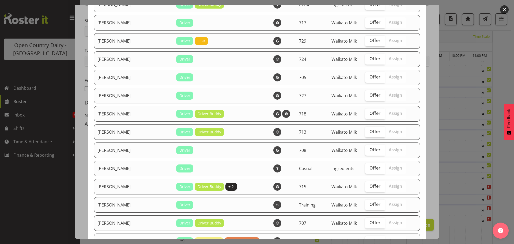
scroll to position [382, 0]
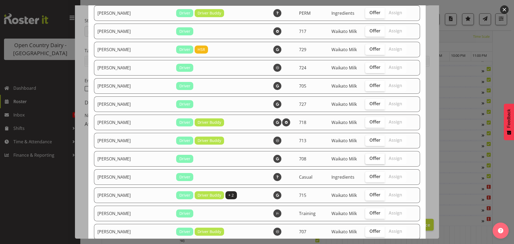
click at [369, 161] on span "Offer" at bounding box center [374, 157] width 11 height 5
click at [365, 160] on input "Offer" at bounding box center [366, 158] width 3 height 3
checkbox input "true"
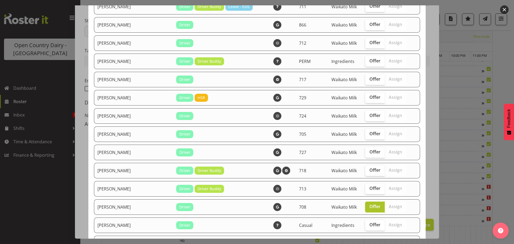
scroll to position [329, 0]
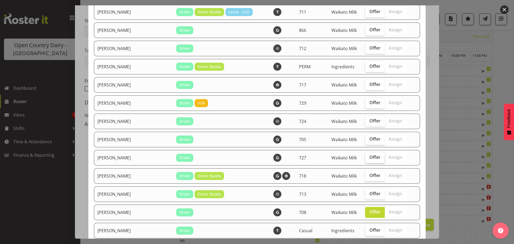
click at [369, 156] on span "Offer" at bounding box center [374, 156] width 11 height 5
click at [367, 156] on input "Offer" at bounding box center [366, 156] width 3 height 3
checkbox input "true"
click at [369, 102] on span "Offer" at bounding box center [374, 102] width 11 height 5
click at [366, 102] on input "Offer" at bounding box center [366, 102] width 3 height 3
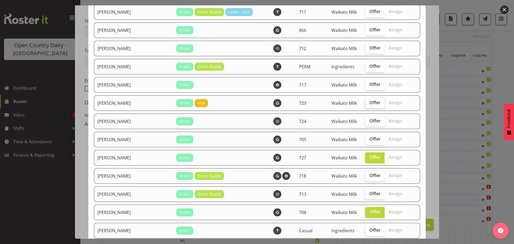
checkbox input "true"
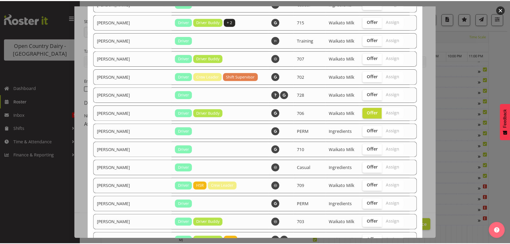
scroll to position [623, 0]
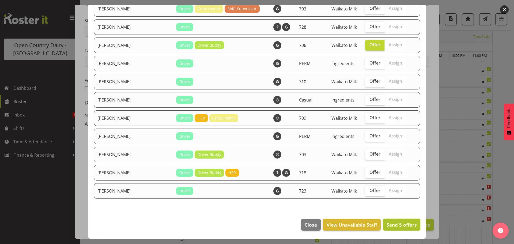
click at [392, 227] on span "Send 5 offers" at bounding box center [401, 224] width 30 height 6
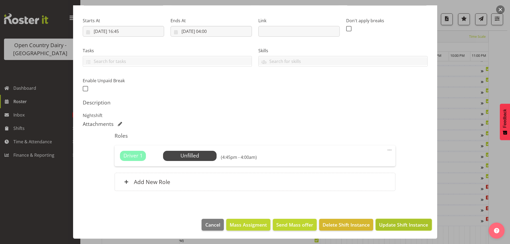
click at [392, 225] on span "Update Shift Instance" at bounding box center [403, 224] width 49 height 7
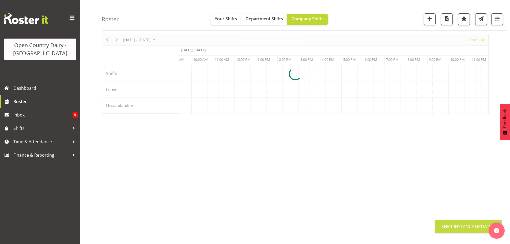
scroll to position [21, 0]
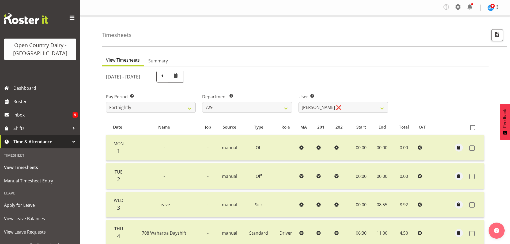
select select "727"
